Goal: Information Seeking & Learning: Learn about a topic

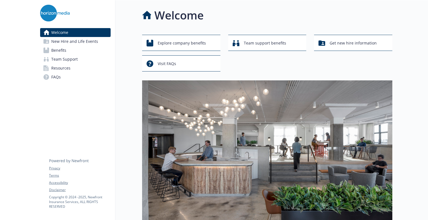
click at [72, 50] on link "Benefits" at bounding box center [75, 50] width 71 height 9
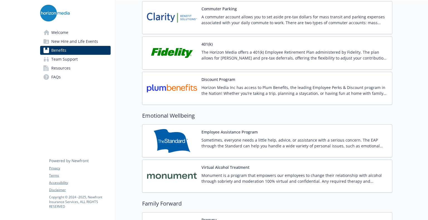
scroll to position [977, 0]
click at [175, 141] on img at bounding box center [172, 142] width 50 height 24
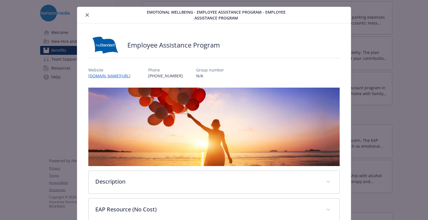
scroll to position [71, 0]
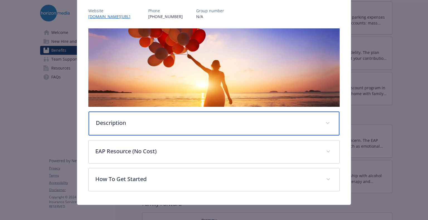
click at [175, 127] on div "Description" at bounding box center [214, 124] width 251 height 24
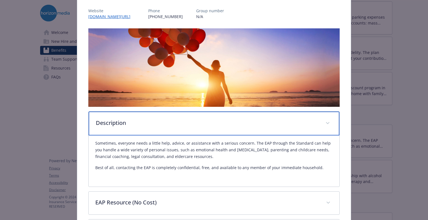
scroll to position [123, 0]
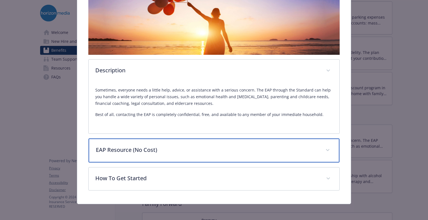
click at [162, 154] on div "EAP Resource (No Cost)" at bounding box center [214, 151] width 251 height 24
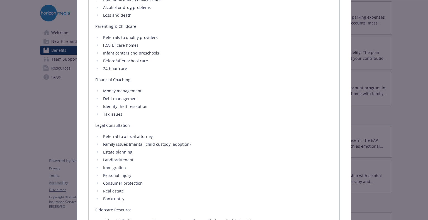
scroll to position [366, 0]
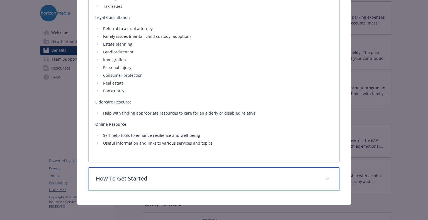
click at [154, 185] on div "How To Get Started" at bounding box center [214, 179] width 251 height 24
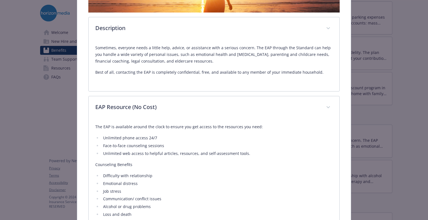
scroll to position [0, 0]
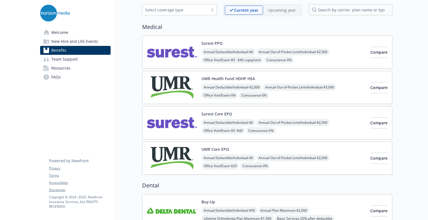
scroll to position [26, 4]
click at [290, 41] on div "Surest PPO Annual Deductible/Individual - $0 Annual Out-of-Pocket Limit/Individ…" at bounding box center [283, 52] width 164 height 24
